Goal: Task Accomplishment & Management: Complete application form

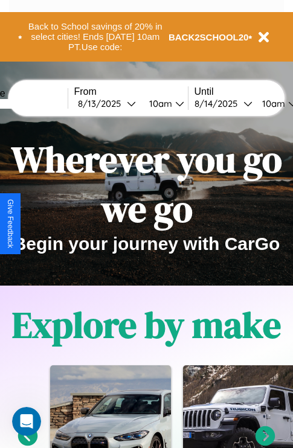
scroll to position [186, 0]
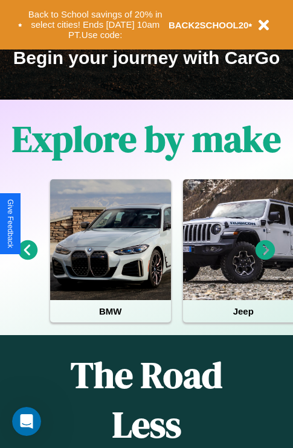
click at [265, 258] on icon at bounding box center [265, 250] width 20 height 20
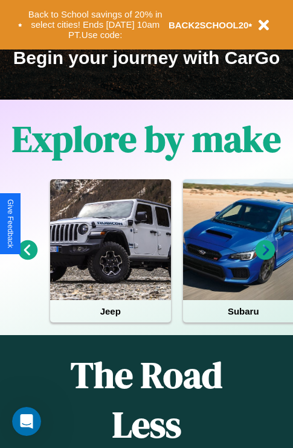
click at [265, 258] on icon at bounding box center [265, 250] width 20 height 20
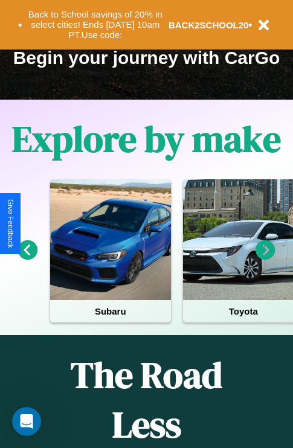
click at [265, 258] on icon at bounding box center [265, 250] width 20 height 20
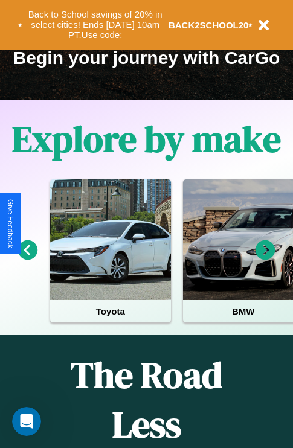
click at [265, 258] on icon at bounding box center [265, 250] width 20 height 20
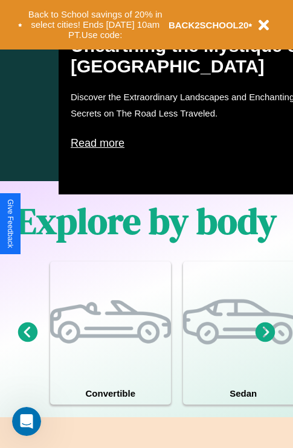
scroll to position [940, 0]
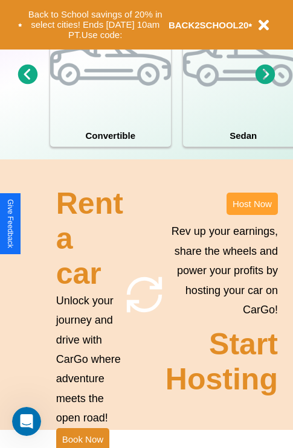
click at [252, 215] on button "Host Now" at bounding box center [251, 203] width 51 height 22
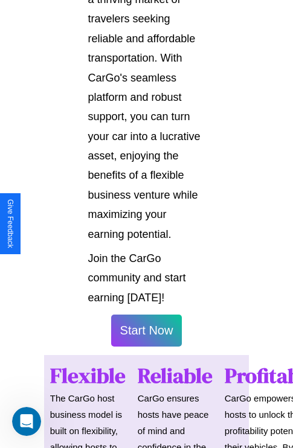
scroll to position [1964, 0]
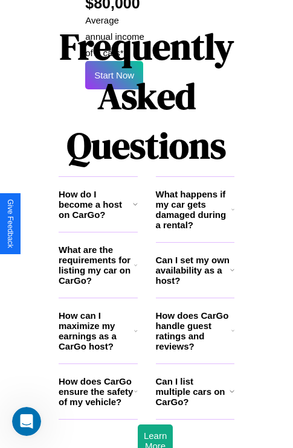
click at [98, 376] on h3 "How does CarGo ensure the safety of my vehicle?" at bounding box center [96, 391] width 75 height 31
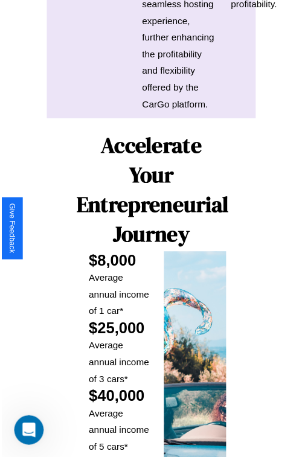
scroll to position [855, 0]
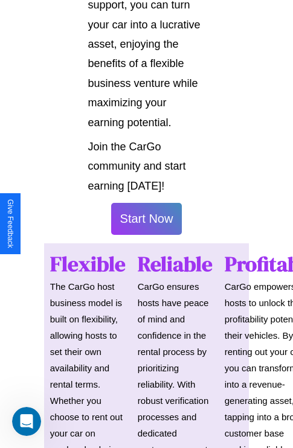
click at [146, 224] on button "Start Now" at bounding box center [146, 219] width 71 height 32
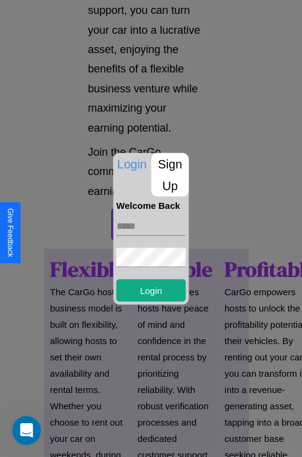
click at [170, 174] on p "Sign Up" at bounding box center [169, 174] width 37 height 43
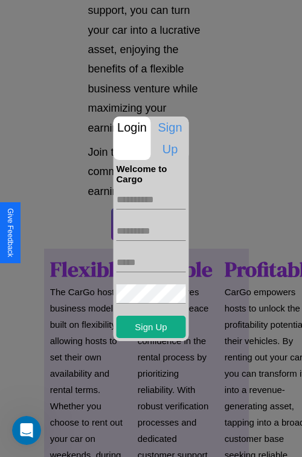
click at [151, 199] on input "text" at bounding box center [150, 199] width 69 height 19
type input "******"
click at [151, 230] on input "text" at bounding box center [150, 230] width 69 height 19
type input "******"
click at [151, 262] on input "text" at bounding box center [150, 262] width 69 height 19
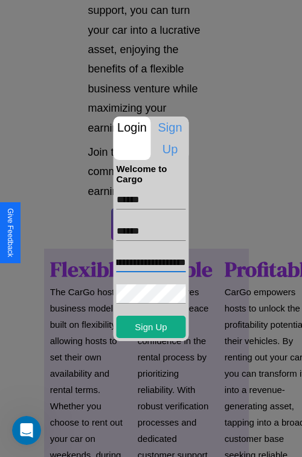
scroll to position [0, 51]
type input "**********"
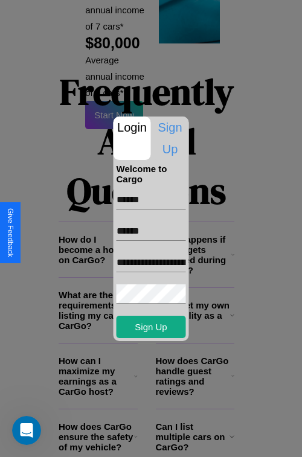
click at [155, 440] on div at bounding box center [151, 228] width 302 height 457
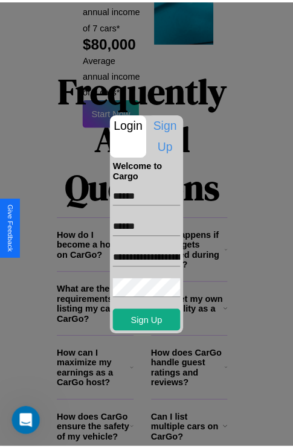
scroll to position [851, 0]
